Goal: Navigation & Orientation: Find specific page/section

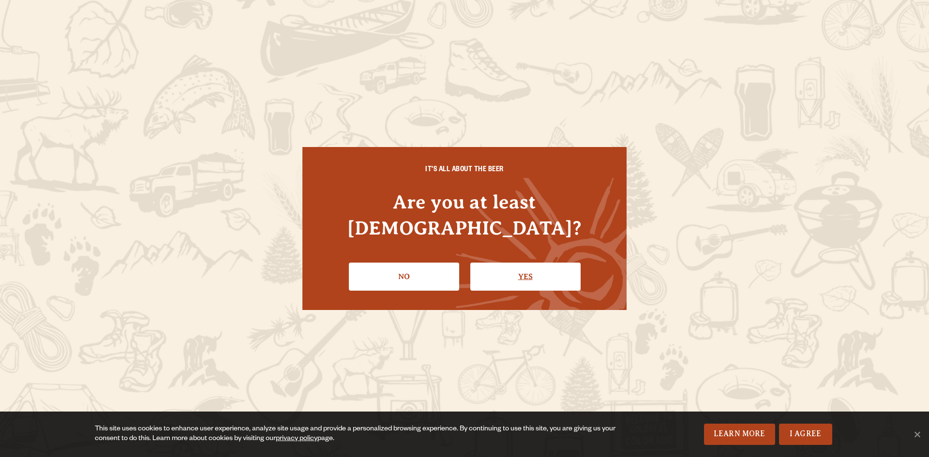
click at [519, 263] on link "Yes" at bounding box center [526, 277] width 110 height 28
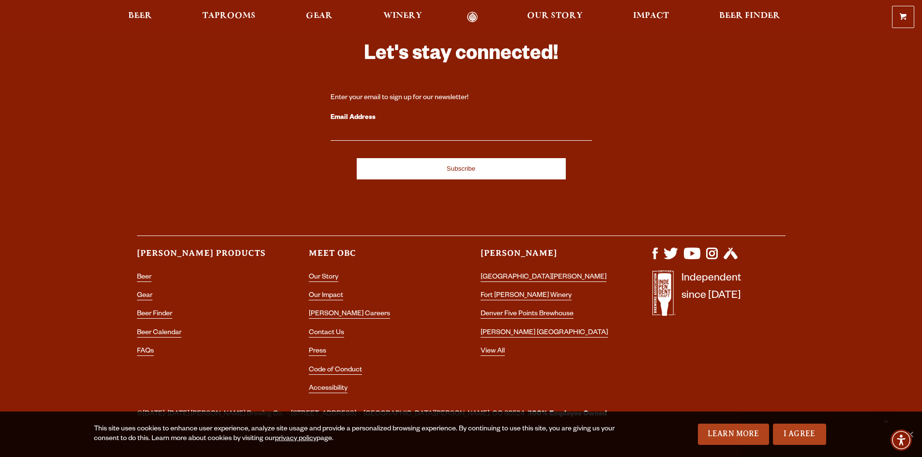
scroll to position [2826, 0]
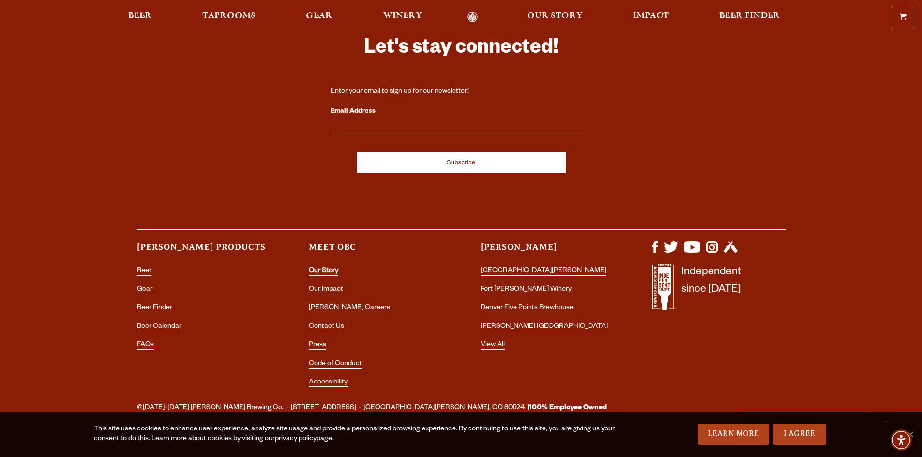
click at [334, 268] on link "Our Story" at bounding box center [324, 272] width 30 height 9
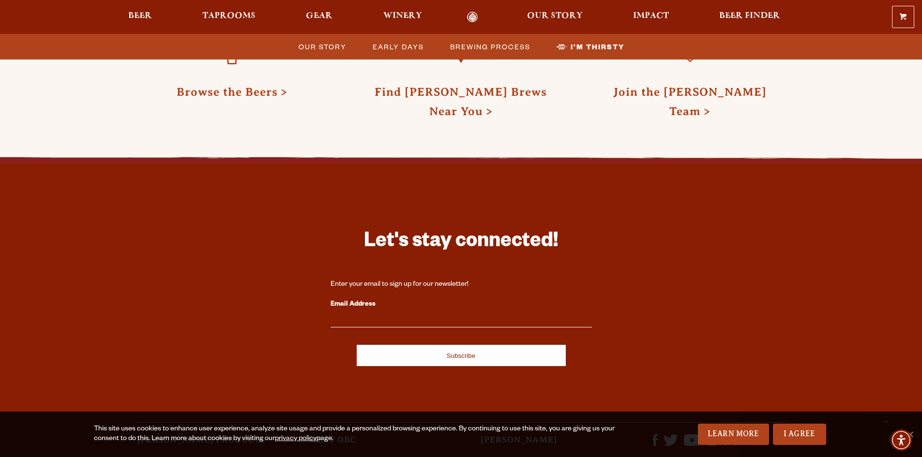
scroll to position [2856, 0]
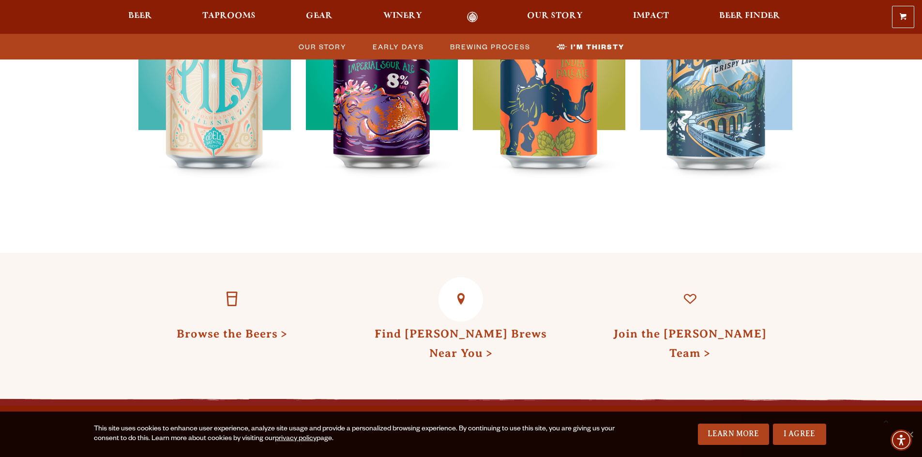
click at [519, 328] on link "Find Odell Brews Near You" at bounding box center [461, 344] width 172 height 32
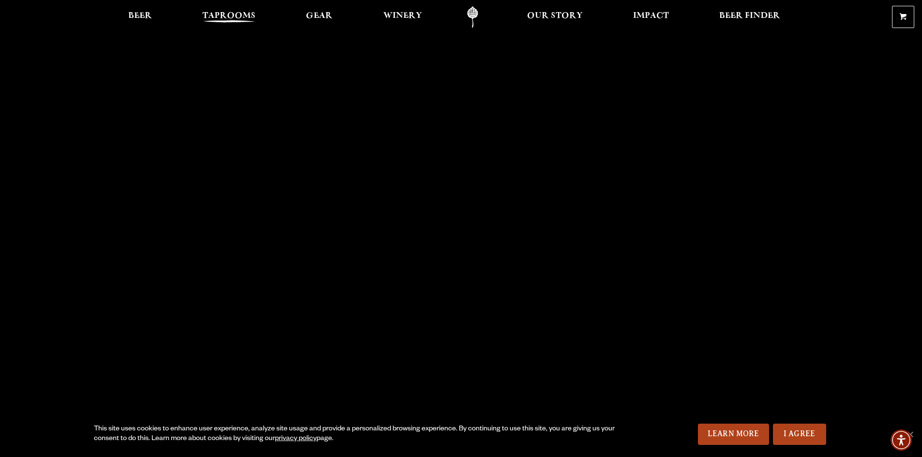
click at [218, 15] on span "Taprooms" at bounding box center [228, 16] width 53 height 8
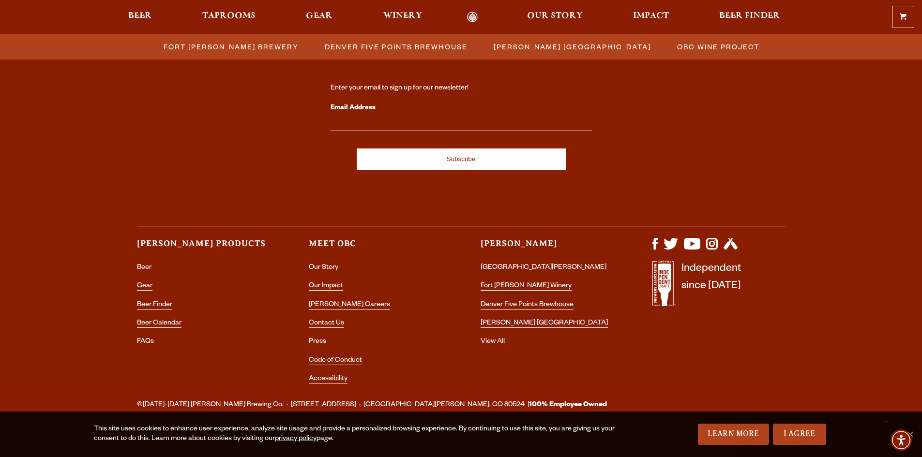
scroll to position [1045, 0]
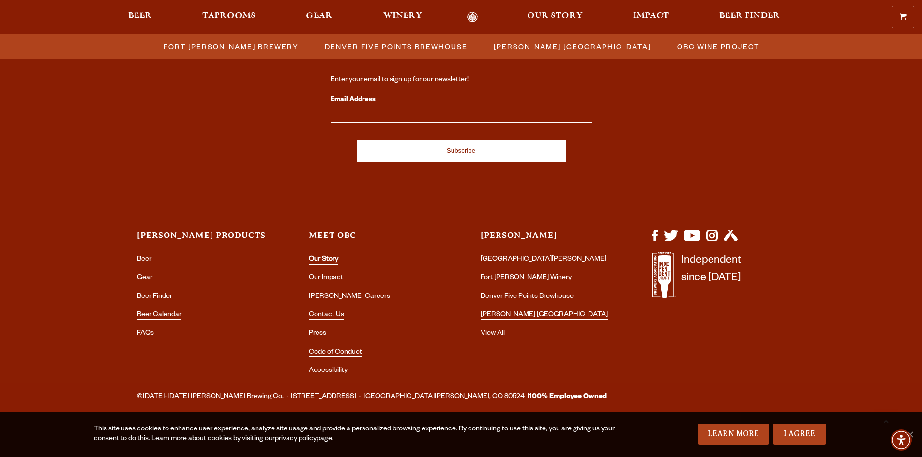
click at [320, 257] on link "Our Story" at bounding box center [324, 260] width 30 height 9
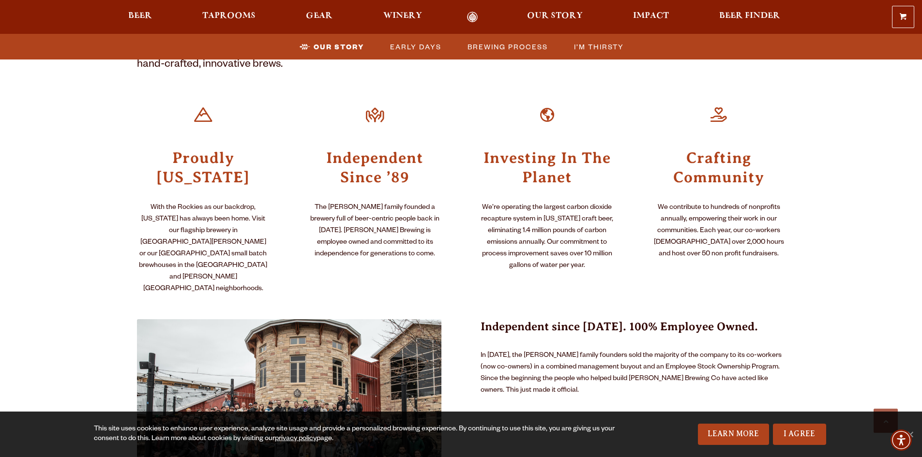
scroll to position [387, 0]
